Goal: Navigation & Orientation: Find specific page/section

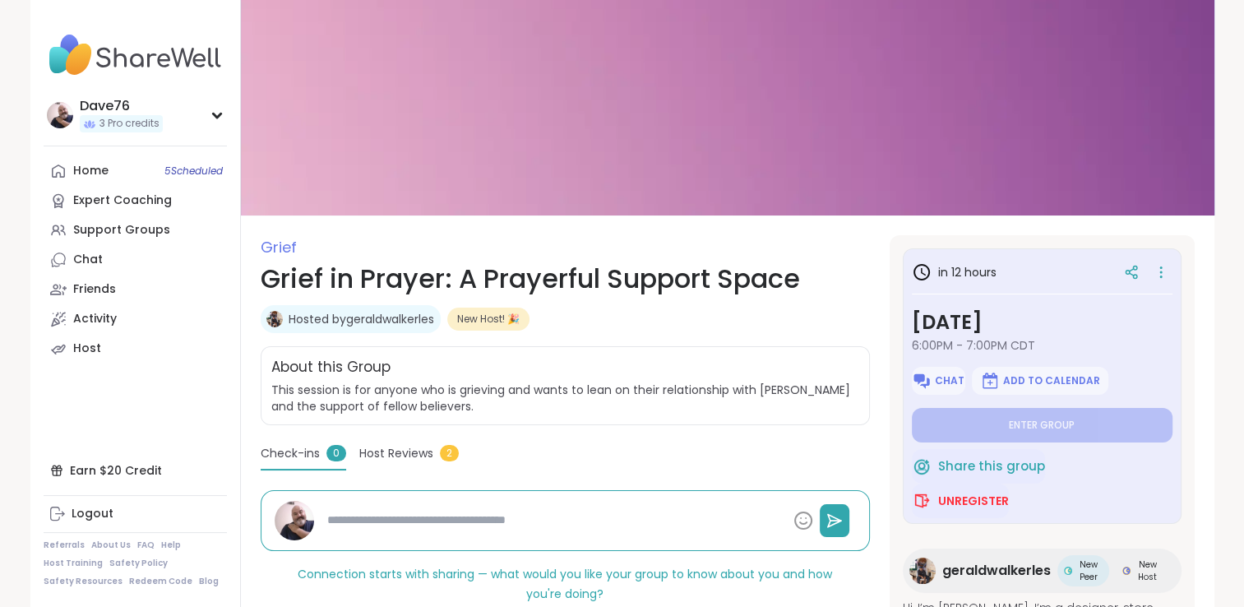
click at [414, 451] on span "Host Reviews" at bounding box center [396, 453] width 74 height 17
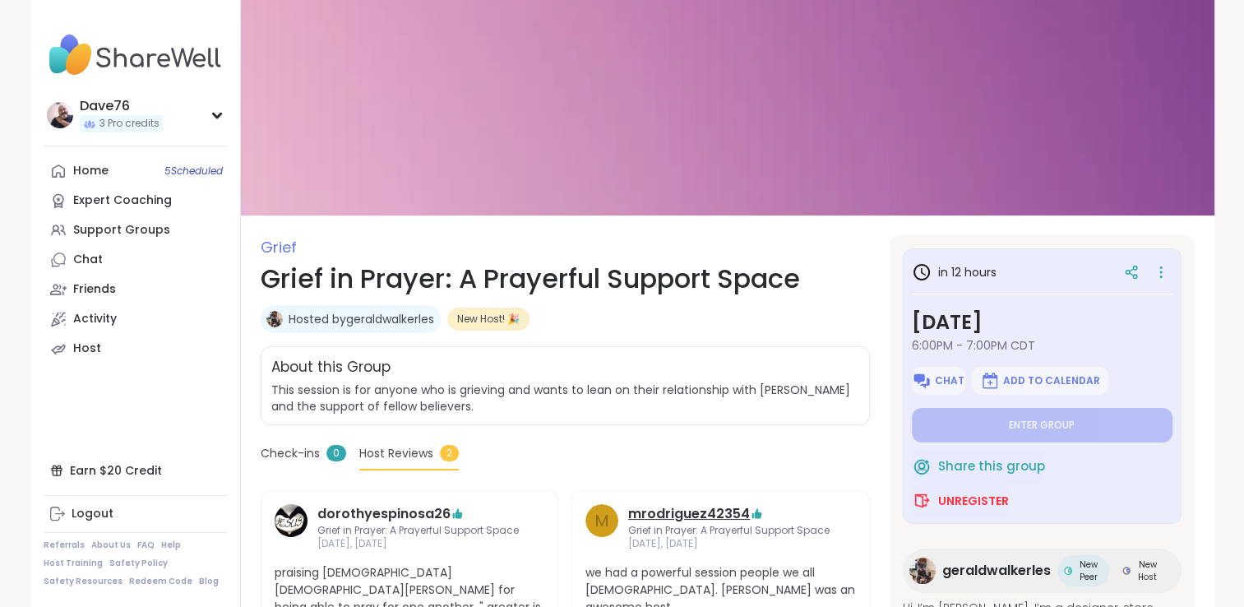
click at [708, 514] on link "mrodriguez42354" at bounding box center [689, 514] width 122 height 20
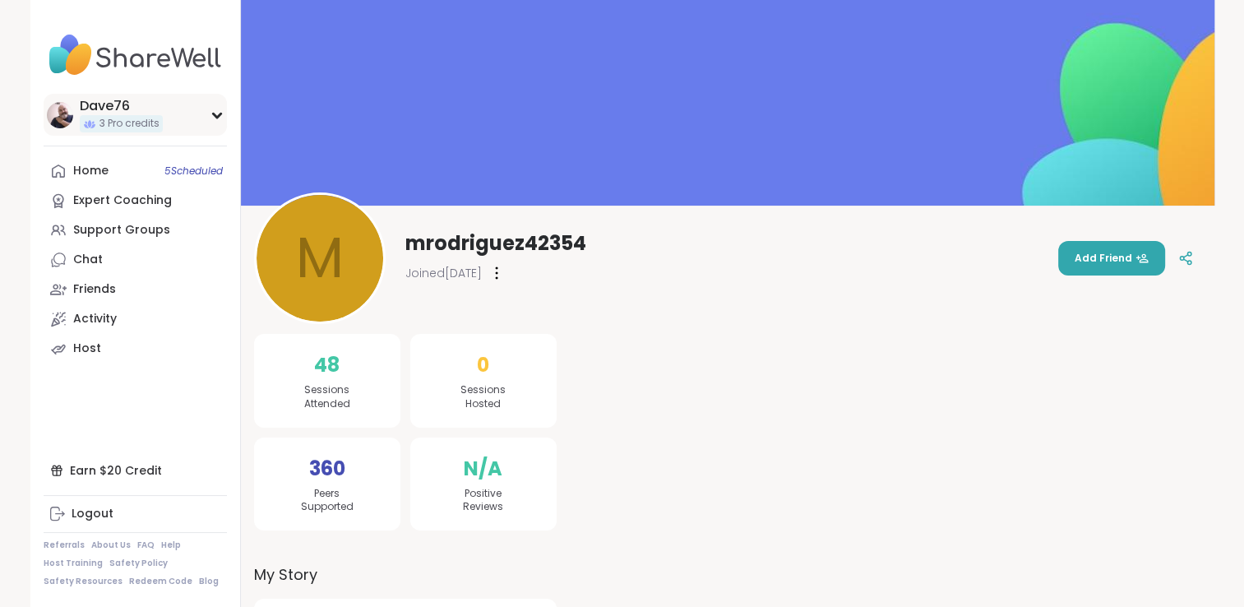
click at [102, 106] on div "Dave76" at bounding box center [121, 106] width 83 height 18
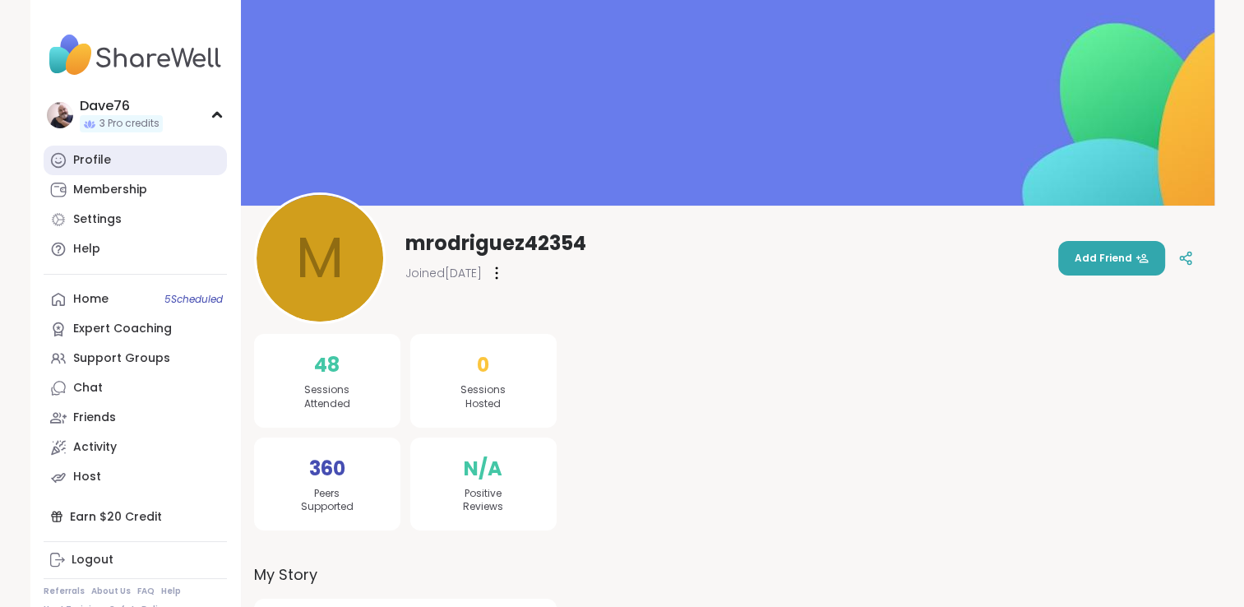
click at [95, 159] on div "Profile" at bounding box center [92, 160] width 38 height 16
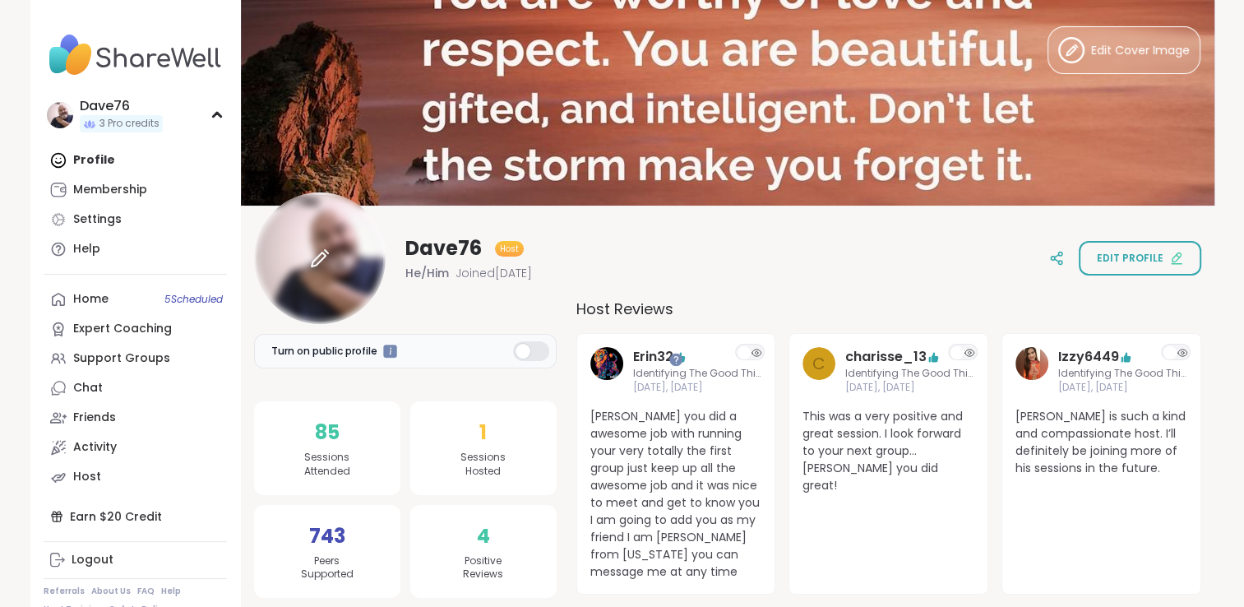
click at [353, 283] on div at bounding box center [320, 258] width 132 height 132
